Goal: Task Accomplishment & Management: Manage account settings

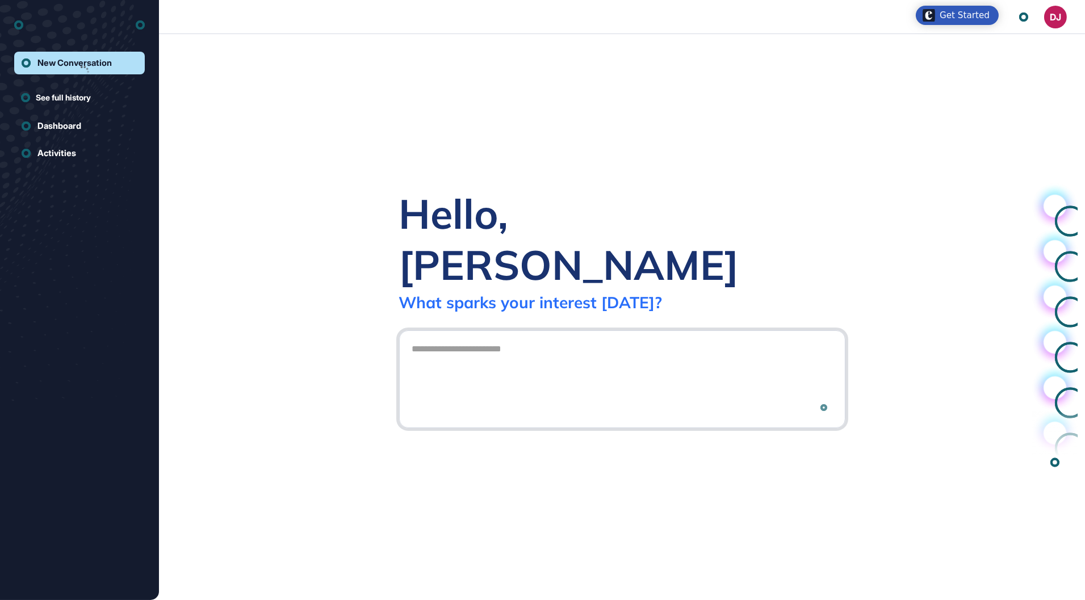
scroll to position [1, 1]
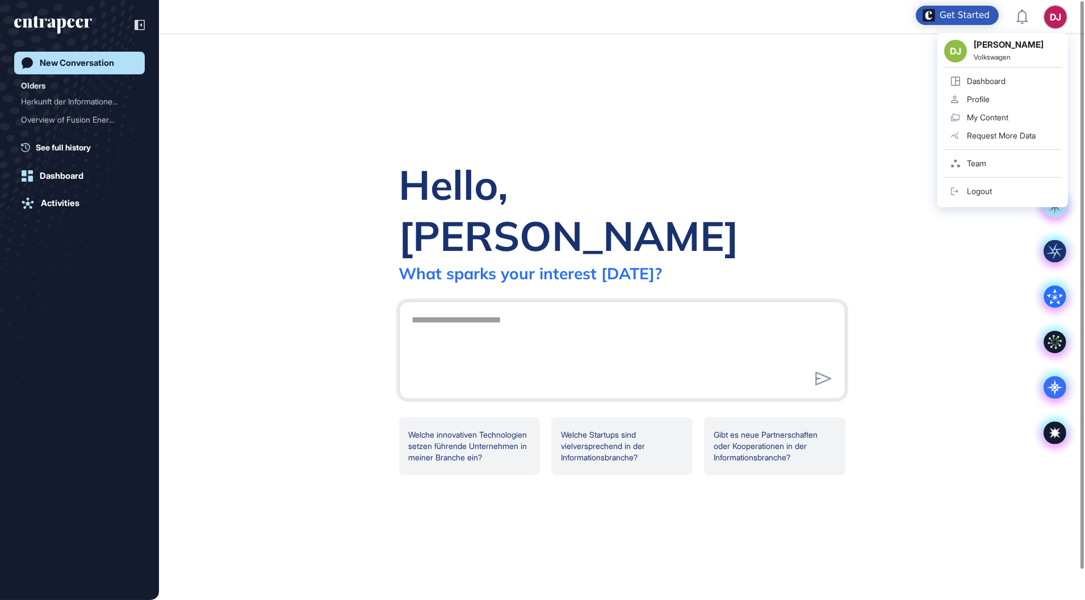
click at [996, 95] on link "Profile" at bounding box center [1002, 99] width 117 height 18
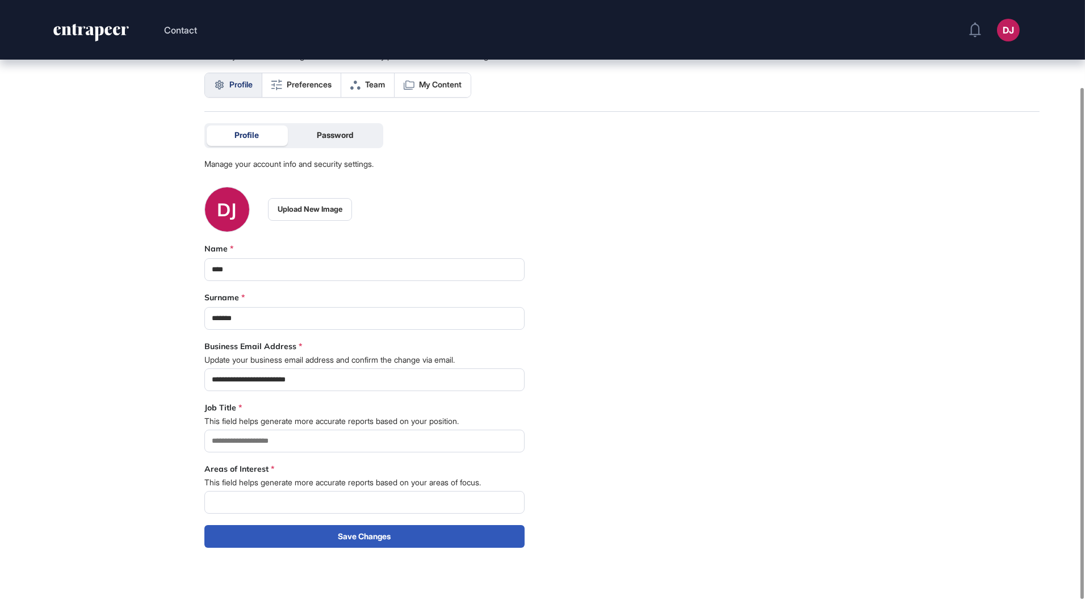
scroll to position [102, 0]
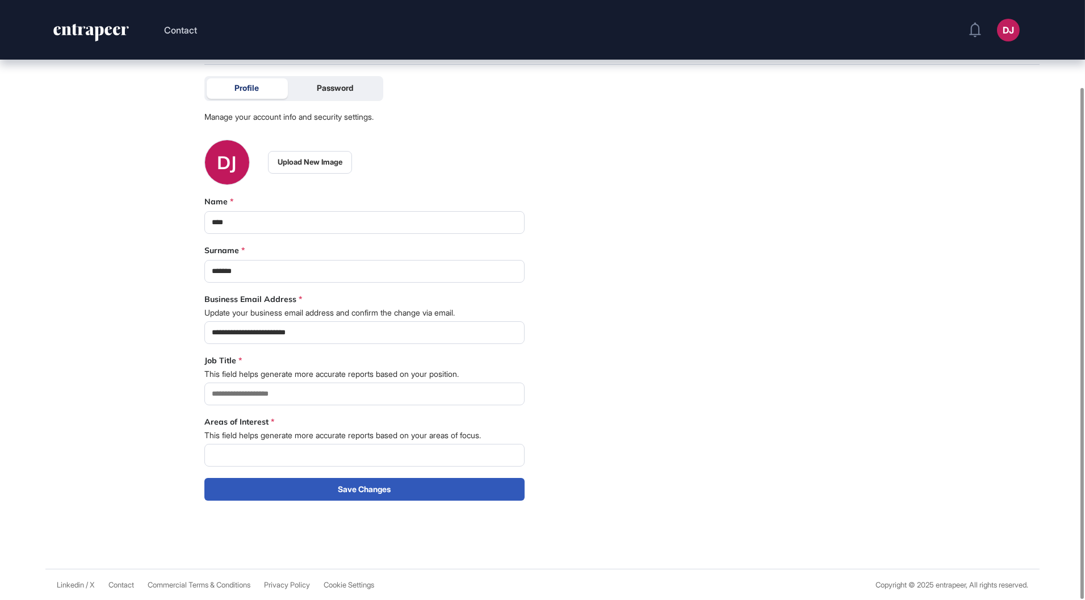
click at [252, 451] on input at bounding box center [364, 455] width 320 height 23
click at [285, 391] on input at bounding box center [364, 394] width 320 height 23
drag, startPoint x: 254, startPoint y: 453, endPoint x: 248, endPoint y: 452, distance: 5.7
click at [248, 452] on input "**********" at bounding box center [364, 455] width 320 height 23
click at [321, 455] on input "**********" at bounding box center [364, 455] width 320 height 23
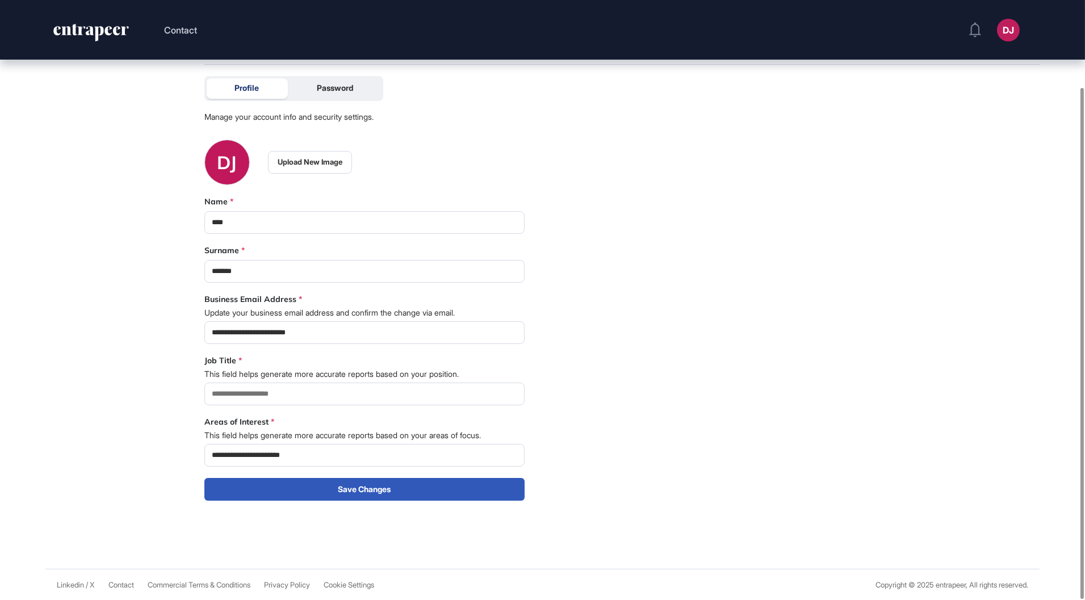
scroll to position [0, 0]
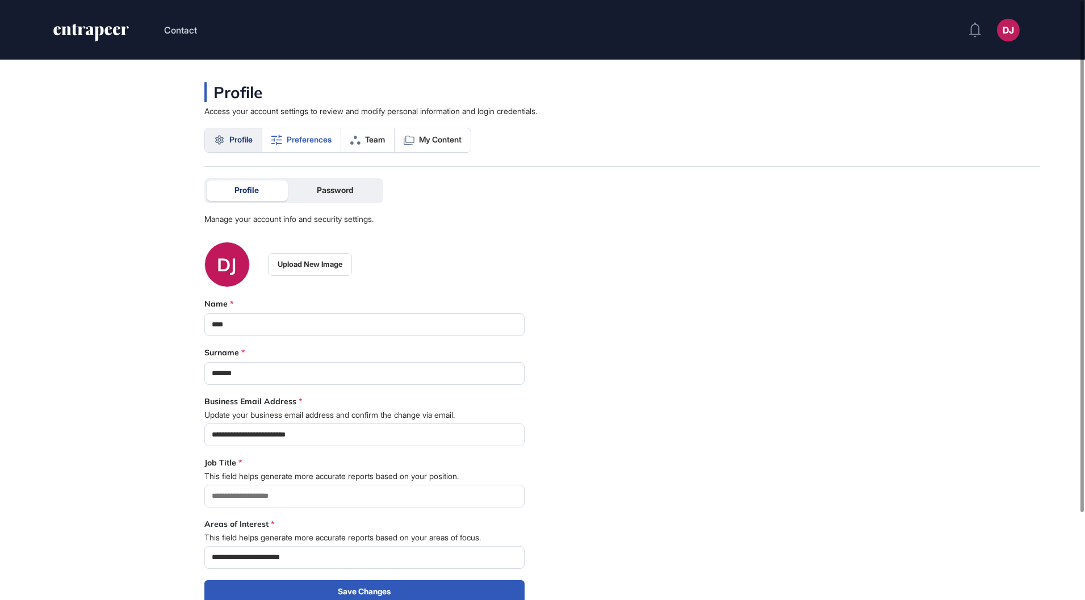
type input "**********"
click at [314, 148] on link "Preferences" at bounding box center [301, 140] width 79 height 24
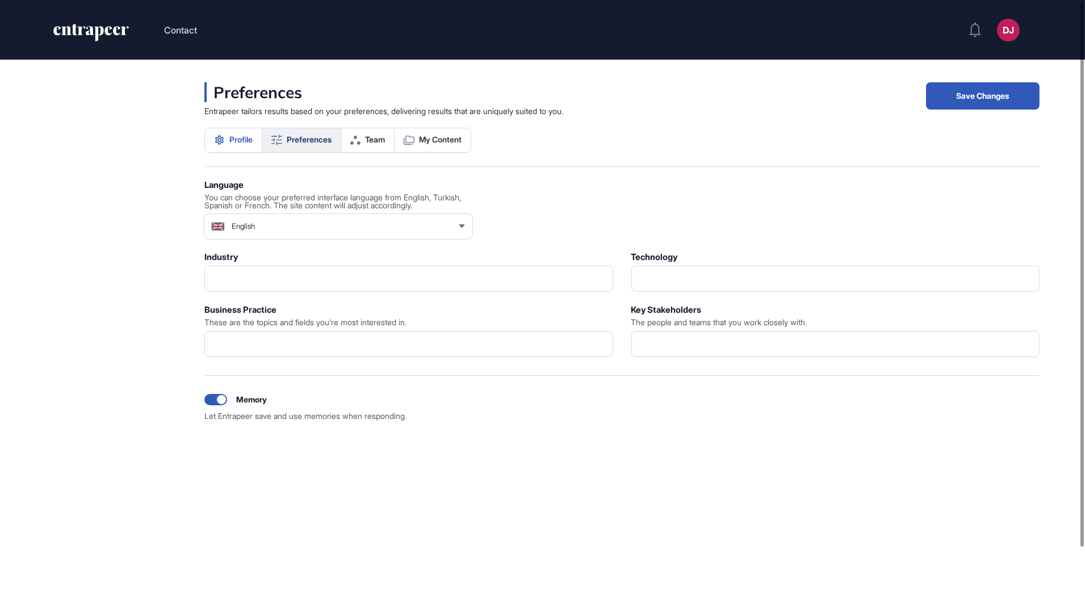
click at [241, 135] on span "Profile" at bounding box center [240, 139] width 23 height 9
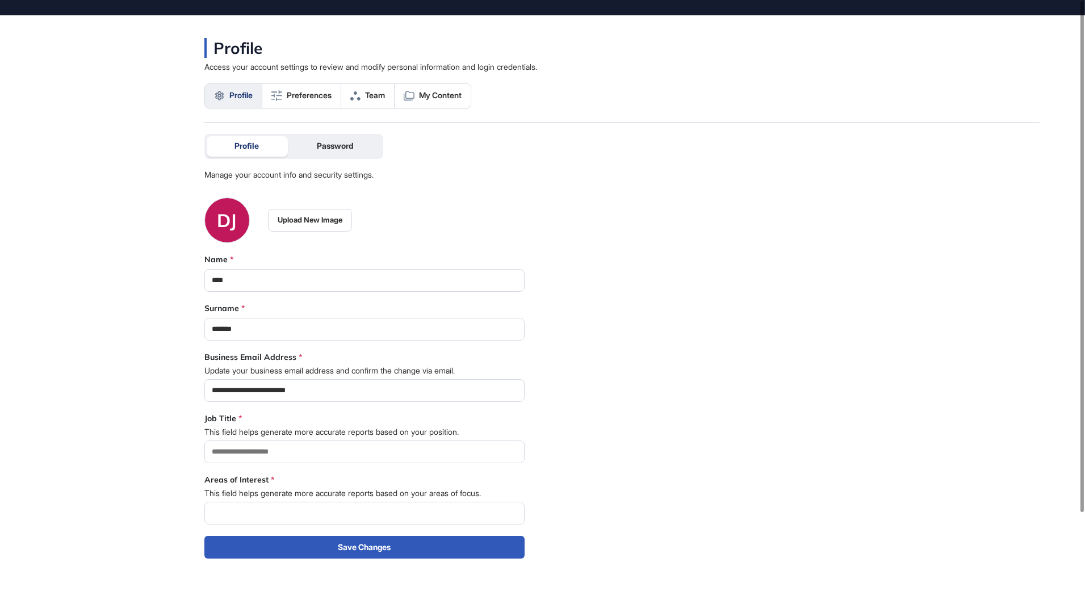
scroll to position [102, 0]
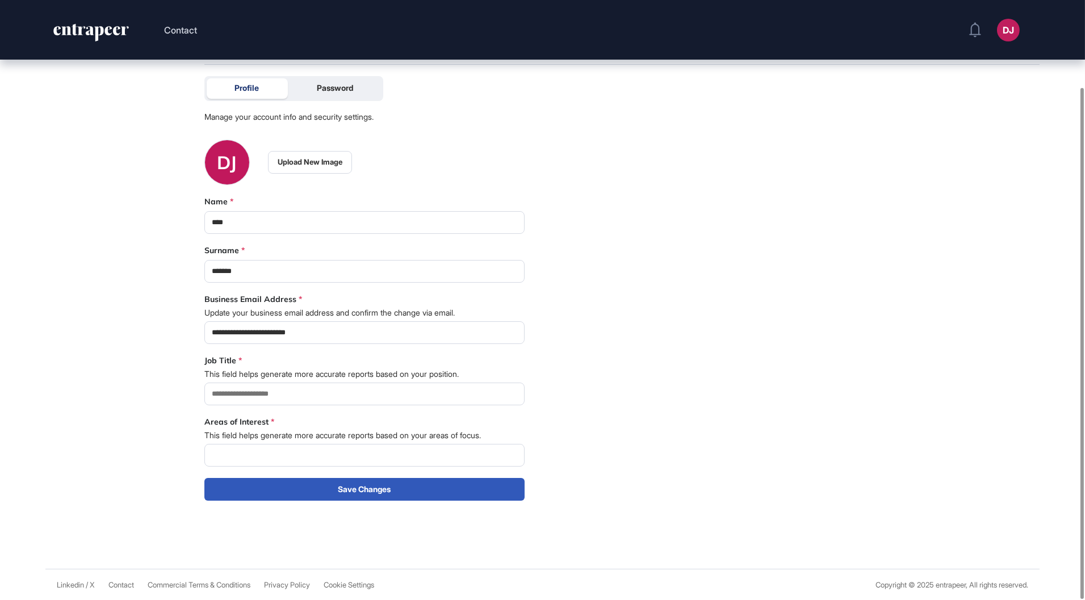
click at [253, 467] on div "**********" at bounding box center [364, 320] width 320 height 361
click at [252, 457] on input at bounding box center [364, 455] width 320 height 23
type input "**********"
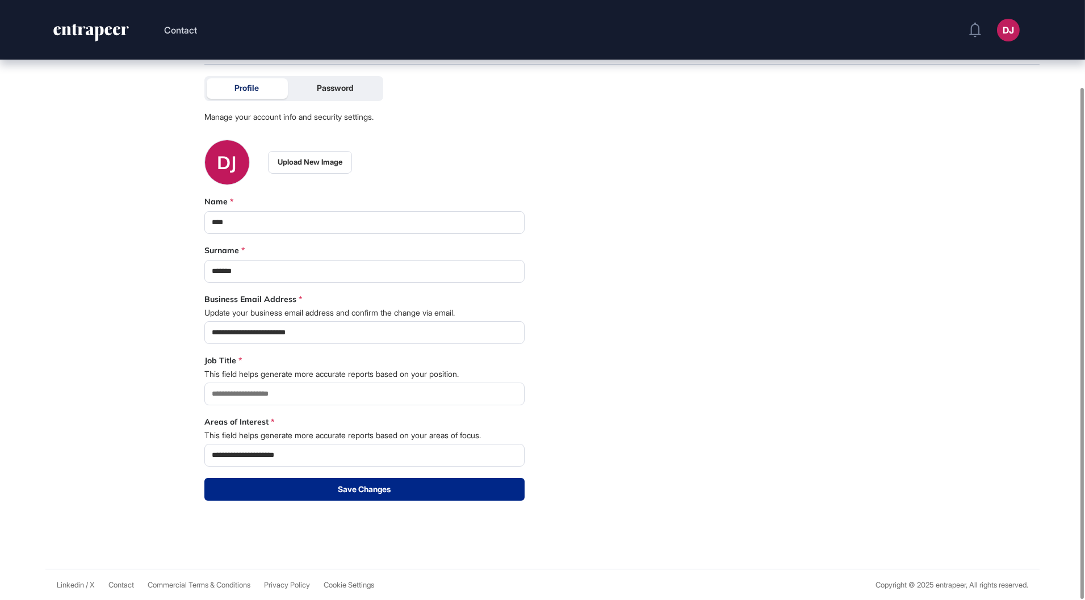
click at [331, 495] on button "Save Changes" at bounding box center [364, 489] width 320 height 23
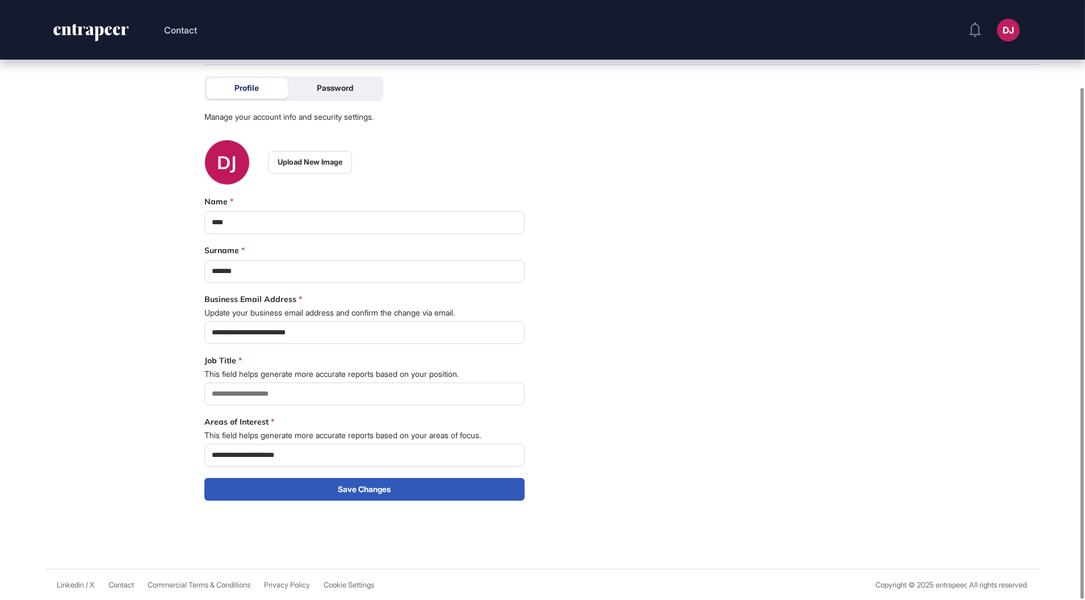
click at [262, 395] on input at bounding box center [364, 394] width 320 height 23
type input "**********"
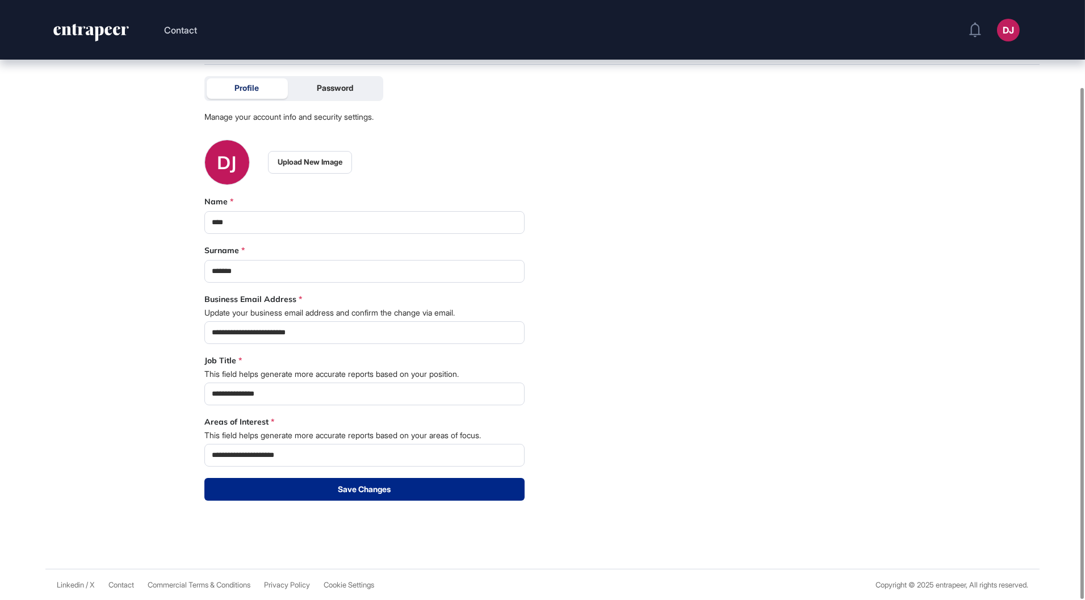
click at [364, 482] on button "Save Changes" at bounding box center [364, 489] width 320 height 23
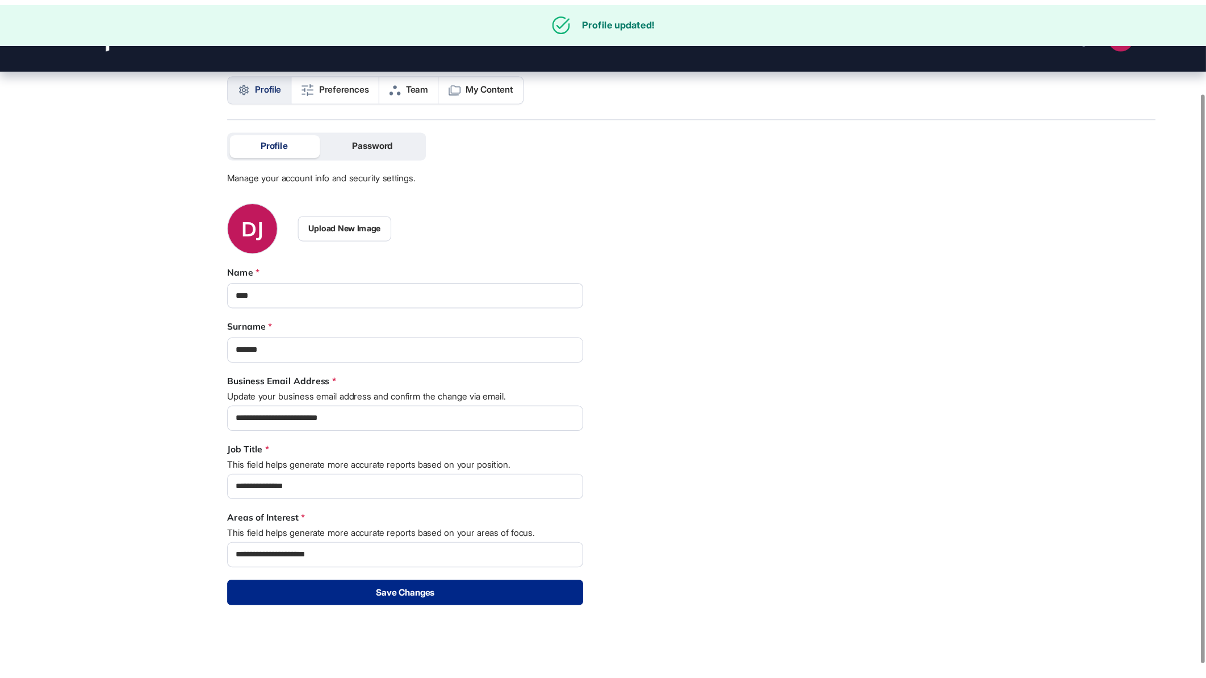
scroll to position [0, 0]
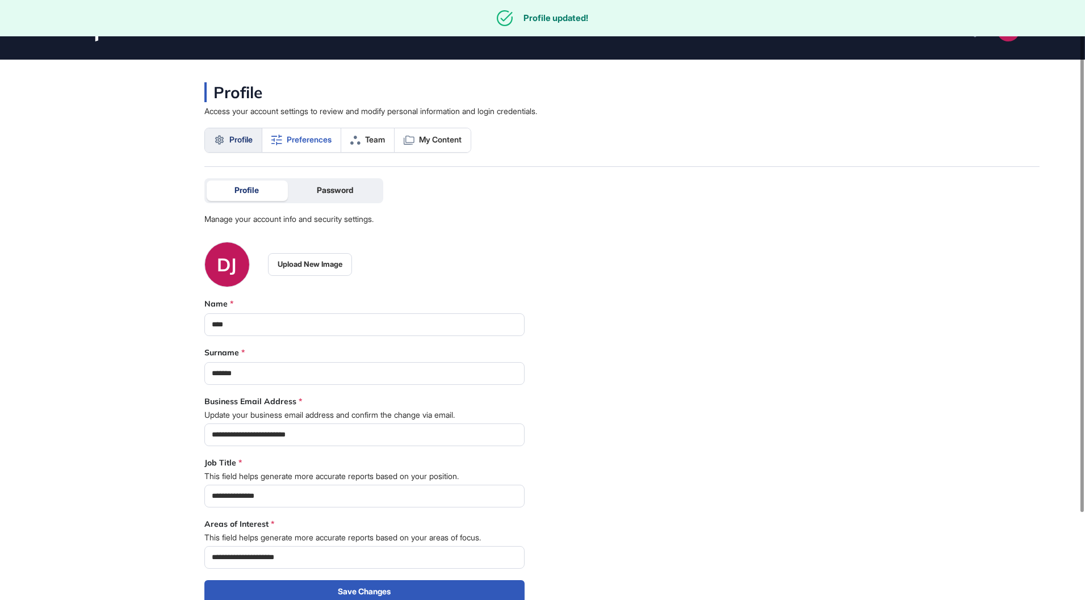
click at [299, 142] on span "Preferences" at bounding box center [309, 139] width 45 height 9
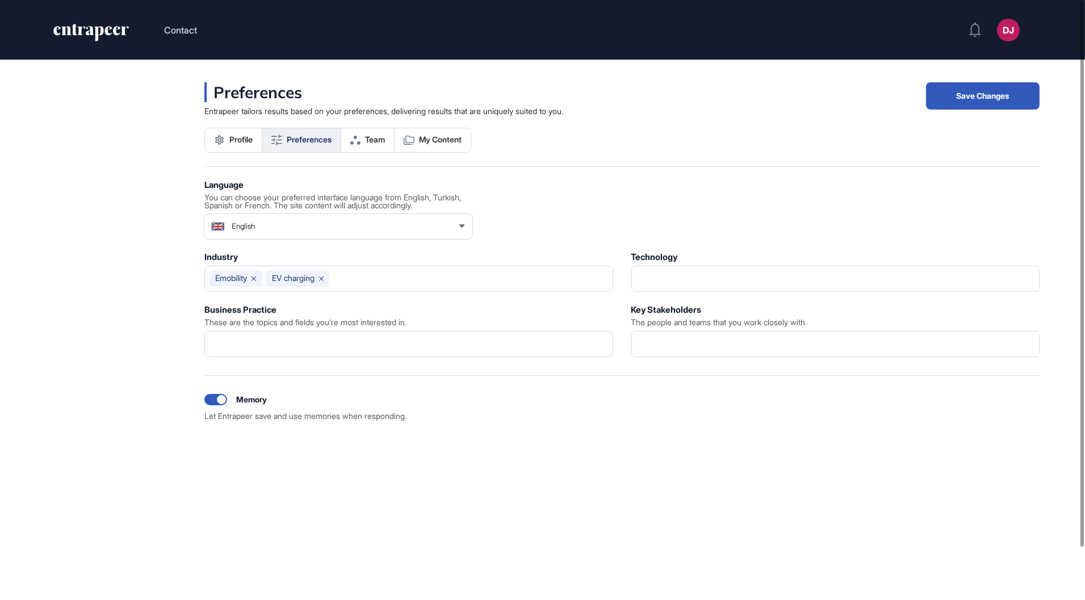
click at [396, 225] on div "English" at bounding box center [338, 226] width 268 height 23
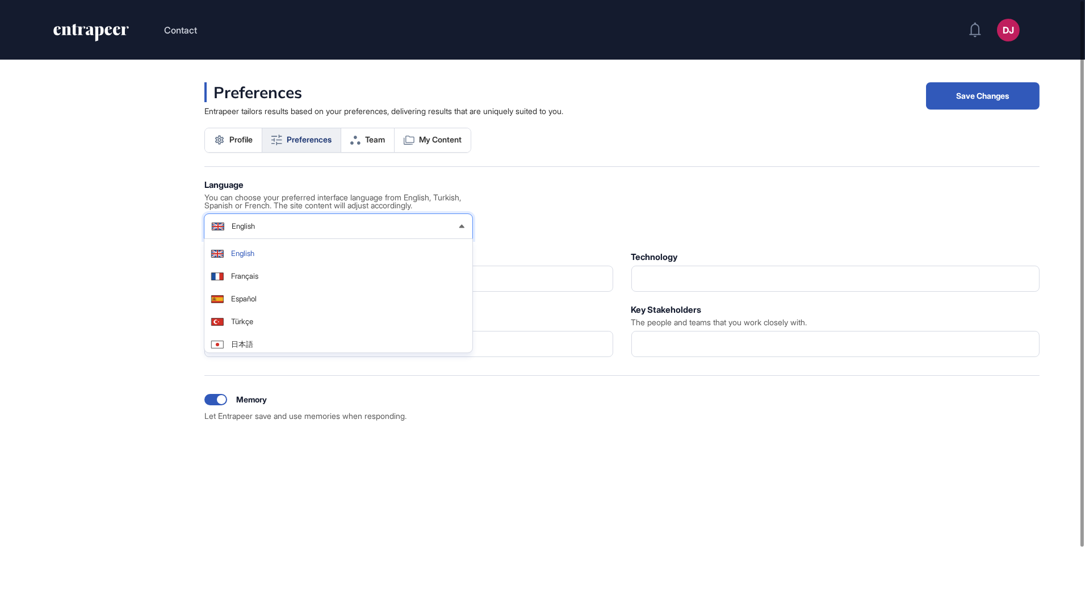
click at [396, 225] on div "English" at bounding box center [338, 226] width 268 height 23
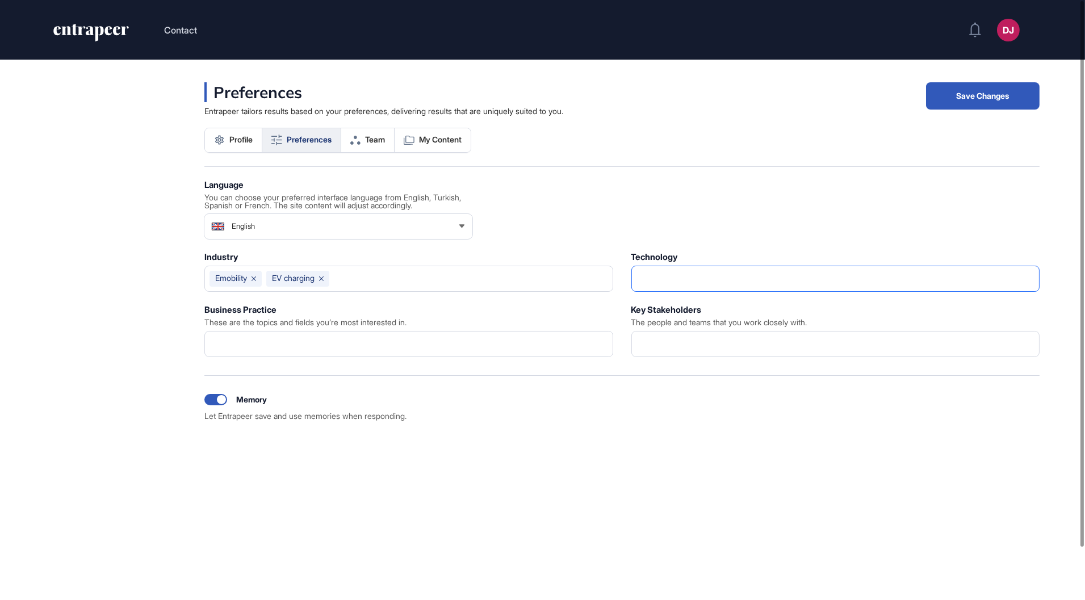
click at [649, 274] on input "text" at bounding box center [836, 279] width 399 height 16
click at [361, 136] on icon at bounding box center [355, 140] width 10 height 9
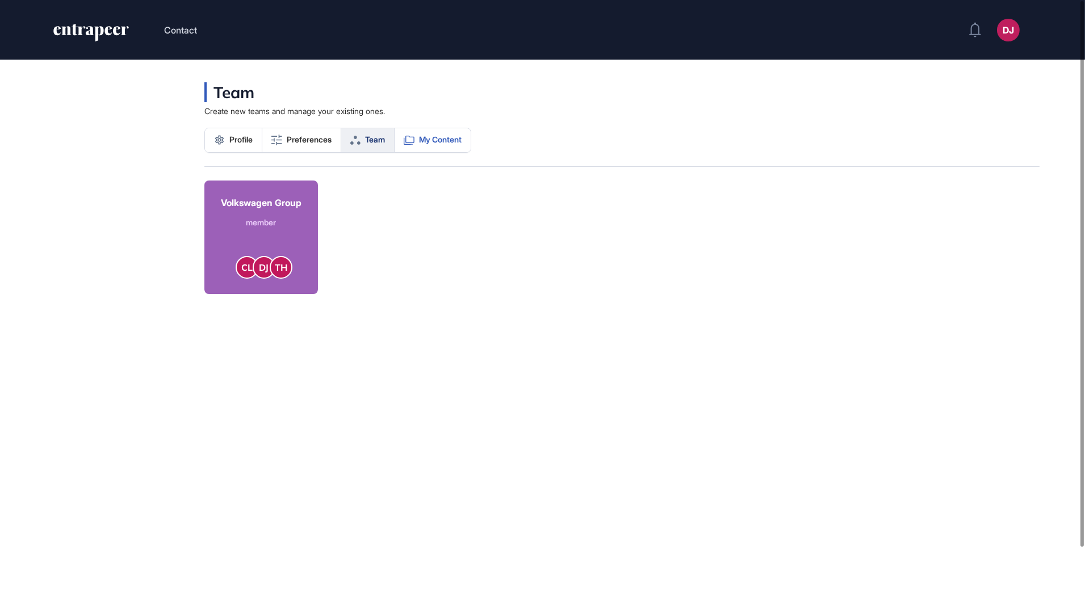
click at [453, 142] on span "My Content" at bounding box center [440, 139] width 43 height 9
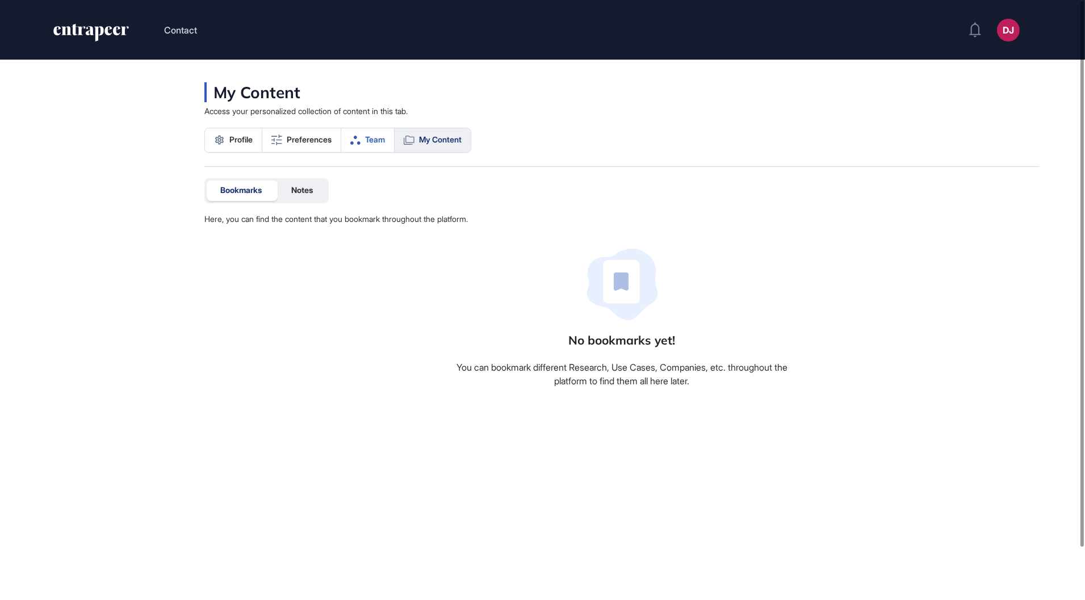
click at [388, 133] on link "Team" at bounding box center [367, 140] width 53 height 24
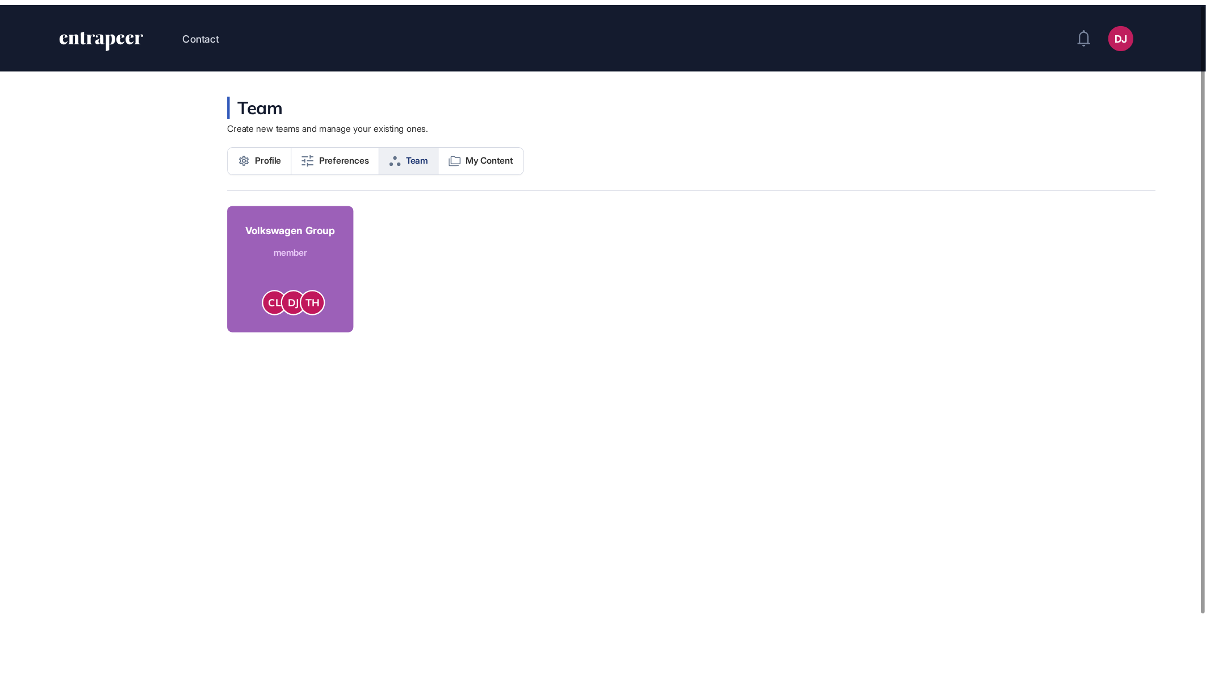
scroll to position [678, 1206]
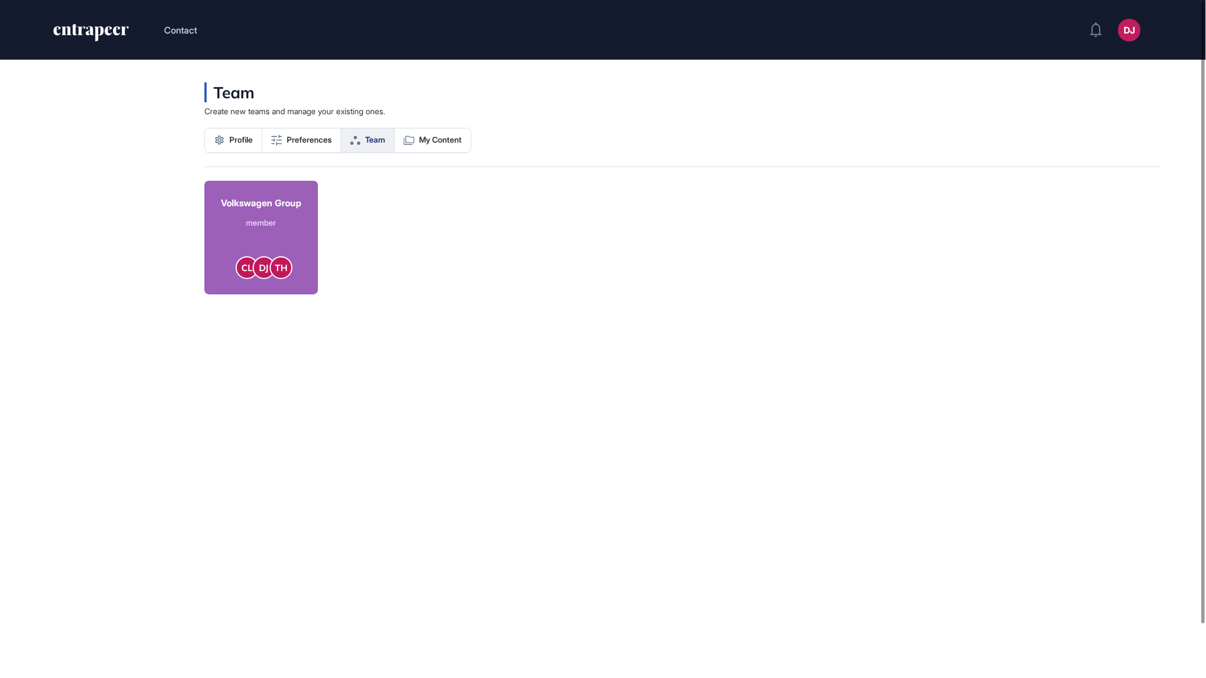
click at [264, 207] on div "Volkswagen Group" at bounding box center [261, 203] width 81 height 14
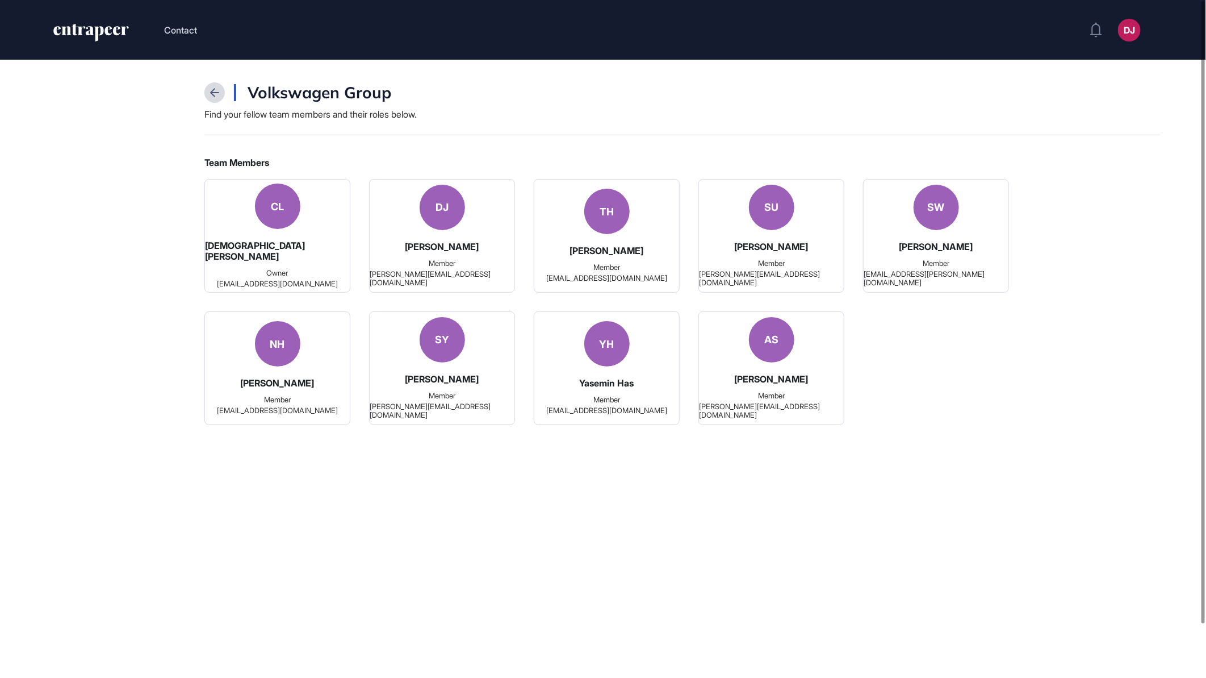
click at [209, 89] on div at bounding box center [214, 92] width 20 height 20
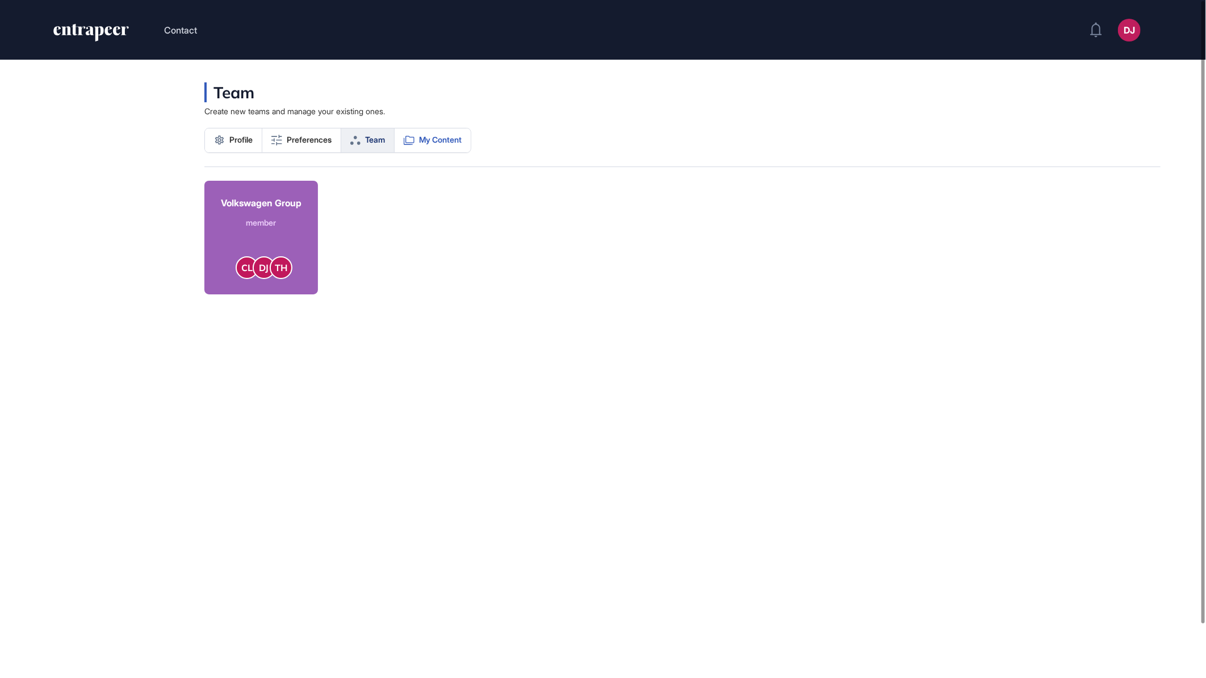
click at [446, 131] on link "My Content" at bounding box center [433, 140] width 76 height 24
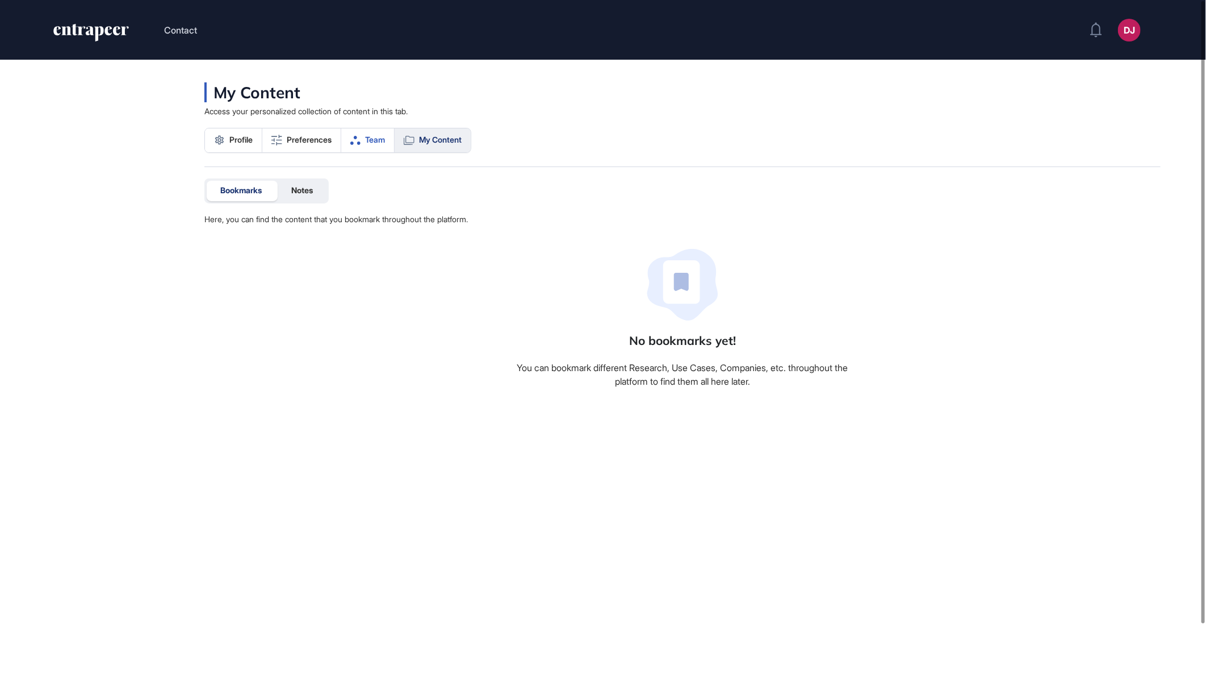
click at [368, 137] on span "Team" at bounding box center [375, 139] width 20 height 9
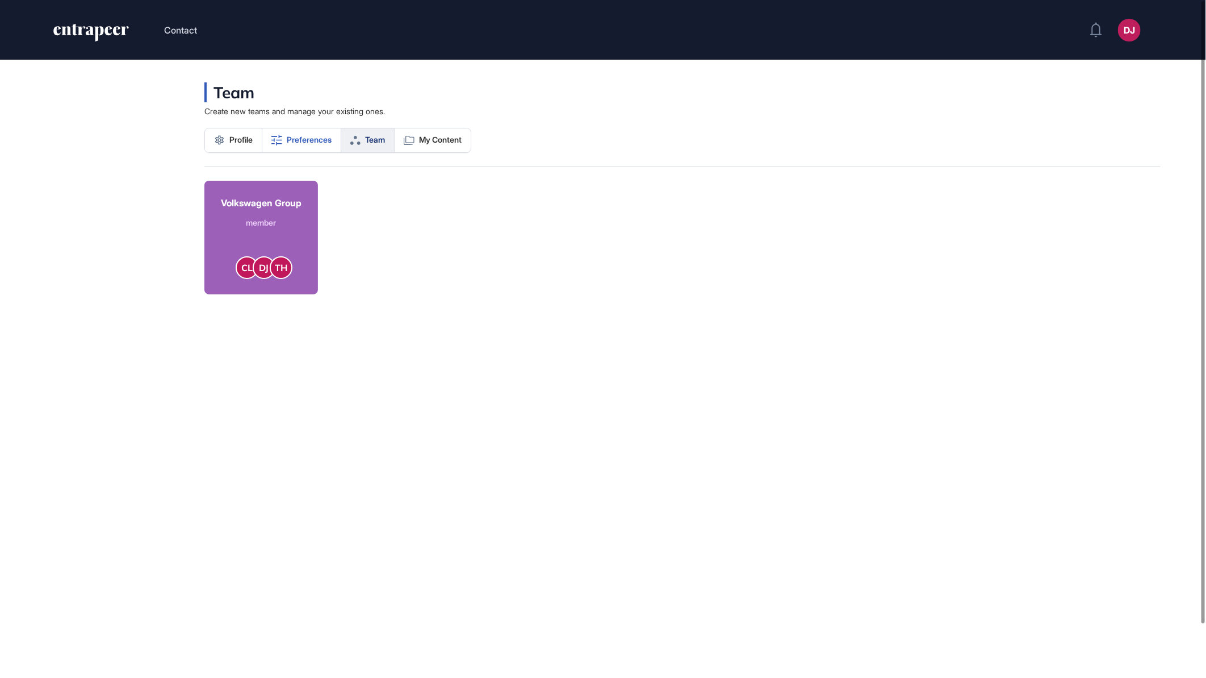
click at [308, 143] on span "Preferences" at bounding box center [309, 139] width 45 height 9
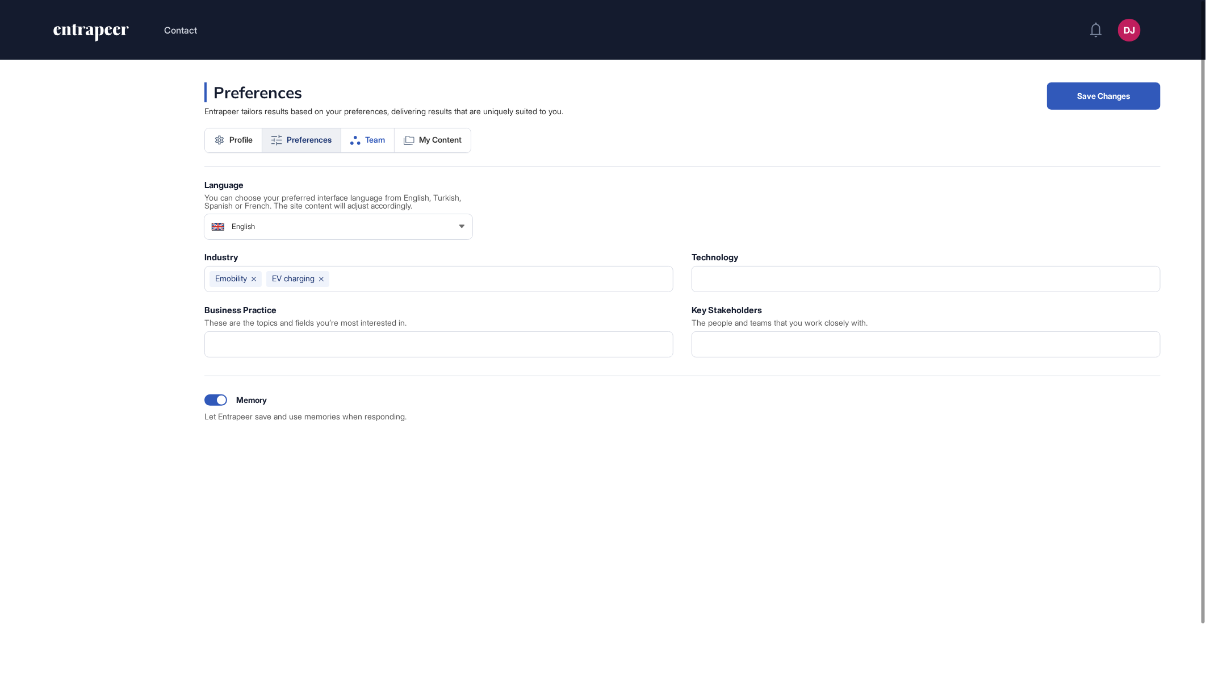
click at [370, 133] on link "Team" at bounding box center [367, 140] width 53 height 24
